Goal: Task Accomplishment & Management: Manage account settings

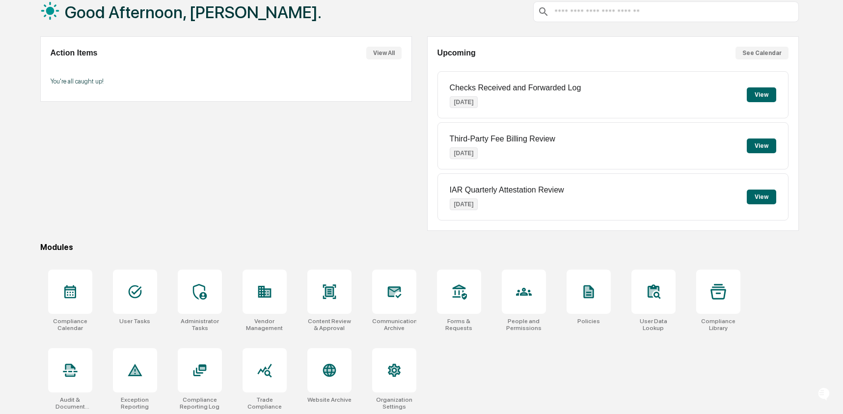
scroll to position [63, 0]
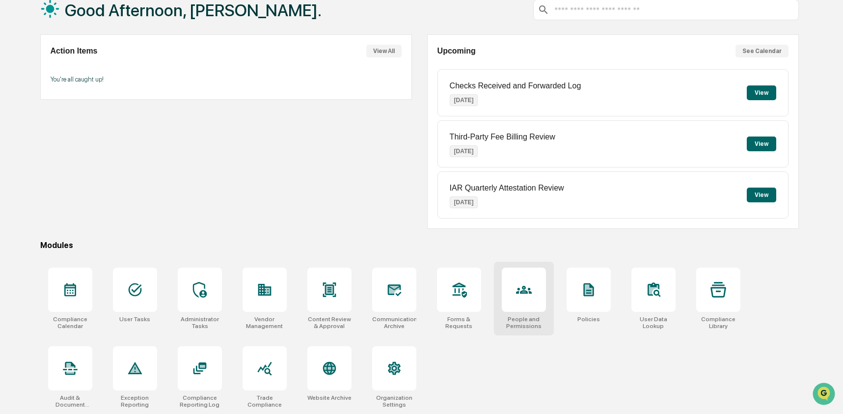
click at [542, 286] on div at bounding box center [524, 290] width 44 height 44
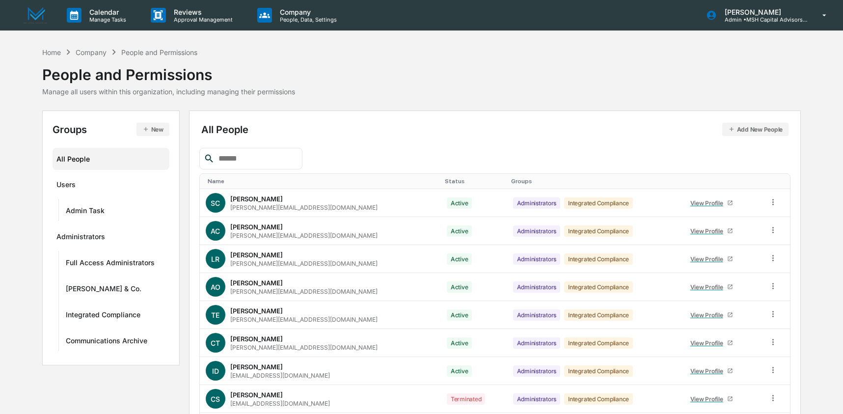
click at [254, 163] on input "text" at bounding box center [256, 158] width 83 height 13
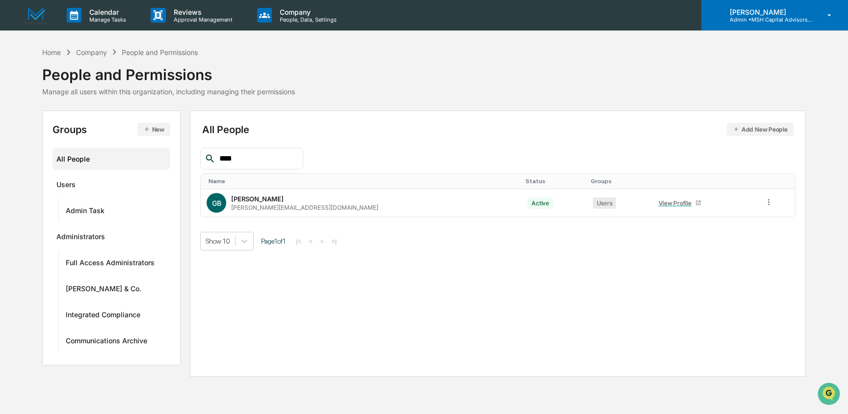
type input "****"
click at [784, 8] on p "[PERSON_NAME]" at bounding box center [767, 12] width 91 height 8
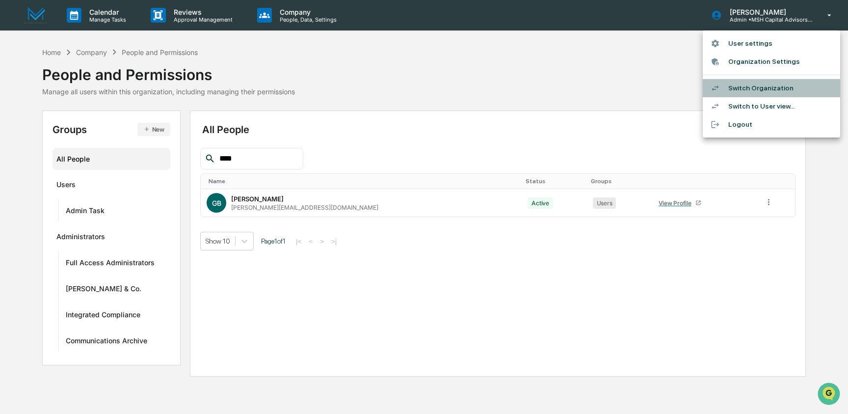
click at [780, 89] on li "Switch Organization" at bounding box center [771, 88] width 137 height 18
